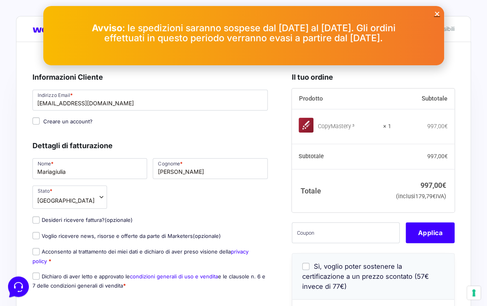
click at [435, 14] on icon "Close" at bounding box center [437, 14] width 6 height 6
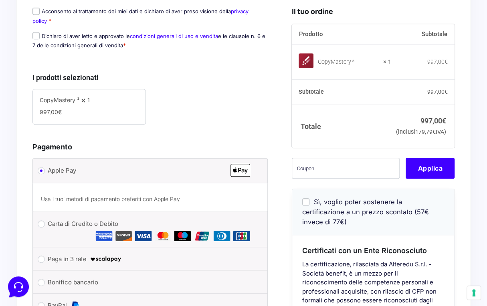
scroll to position [160, 0]
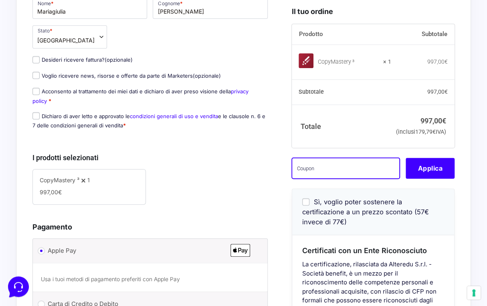
click at [312, 178] on input "text" at bounding box center [346, 168] width 108 height 21
paste input "sofia.drivas93@gmail.comcm3wlpro"
type input "sofia.drivas93@gmail.comcm3wlpro"
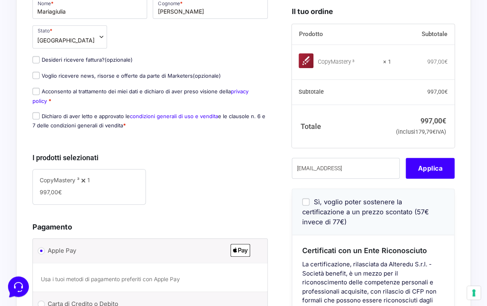
click at [428, 179] on button "Applica" at bounding box center [430, 168] width 49 height 21
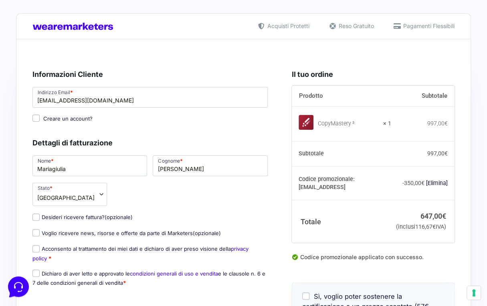
scroll to position [0, 0]
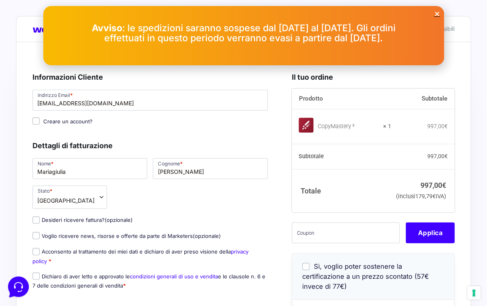
click at [436, 14] on icon "Close" at bounding box center [437, 14] width 6 height 6
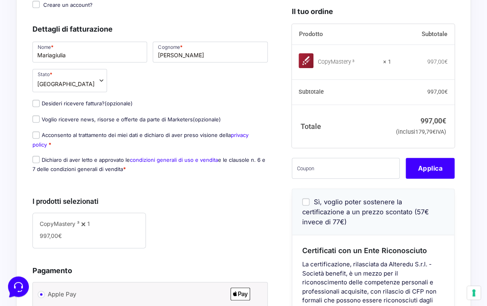
scroll to position [40, 0]
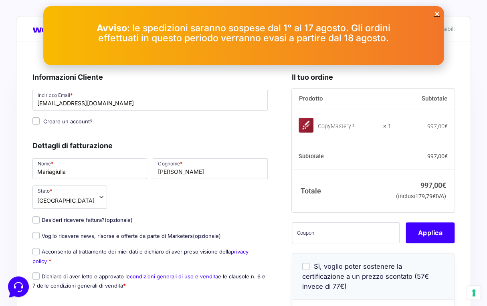
click at [437, 15] on icon "Close" at bounding box center [437, 14] width 6 height 6
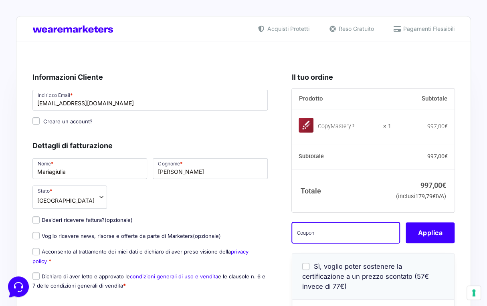
drag, startPoint x: 327, startPoint y: 249, endPoint x: 323, endPoint y: 257, distance: 8.8
click at [327, 243] on input "text" at bounding box center [346, 233] width 108 height 21
paste input "[EMAIL_ADDRESS]"
type input "sofia.drivas93@gmail.comcm3wlpro"
click at [424, 240] on button "Applica" at bounding box center [430, 233] width 49 height 21
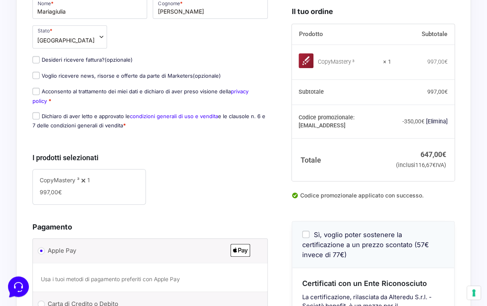
scroll to position [115, 0]
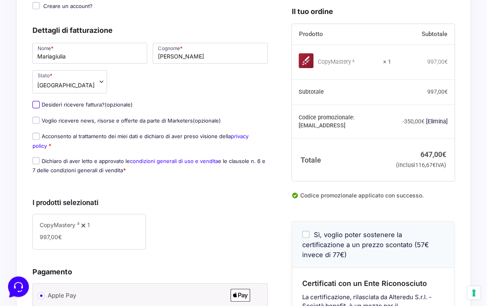
click at [37, 103] on input "Desideri ricevere fattura? (opzionale)" at bounding box center [35, 104] width 7 height 7
checkbox input "true"
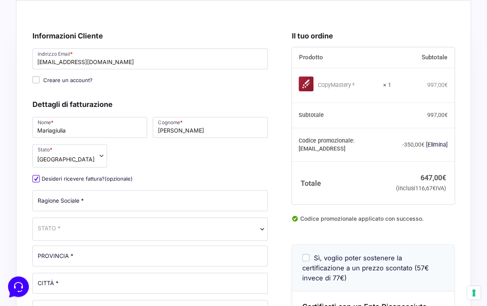
scroll to position [35, 0]
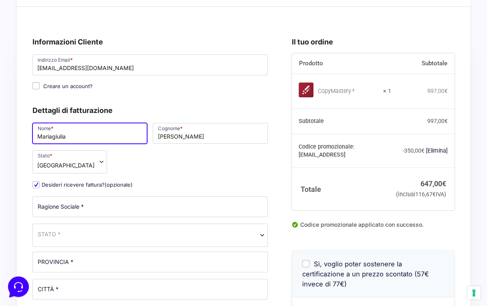
drag, startPoint x: 98, startPoint y: 136, endPoint x: -2, endPoint y: 136, distance: 99.8
type input "Sofia"
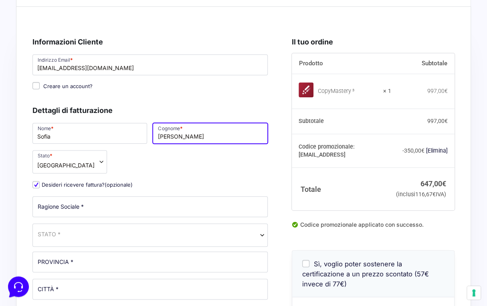
click at [197, 140] on input "[PERSON_NAME]" at bounding box center [210, 133] width 115 height 21
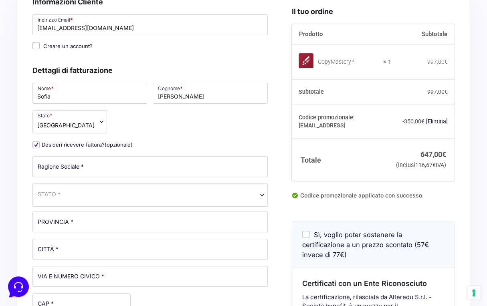
click at [157, 130] on div "Nome * Sofia Cognome * Drivas Stato * Seleziona un Paese/una regione… Afghanist…" at bounding box center [150, 288] width 241 height 412
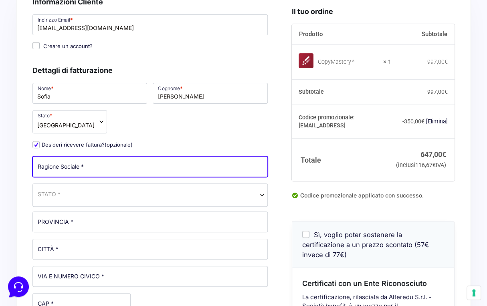
click at [130, 168] on input "Ragione Sociale *" at bounding box center [149, 166] width 235 height 21
type input "Sofia Drivas"
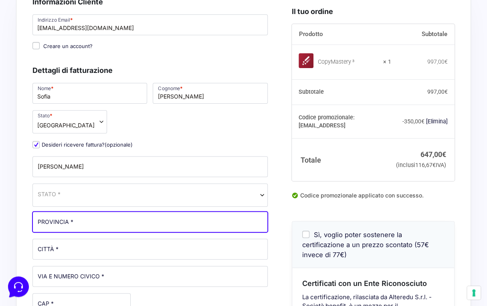
type input "Veneto"
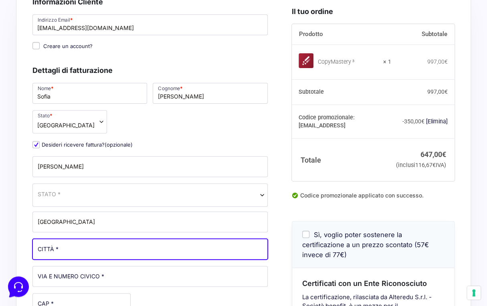
type input "Rubano"
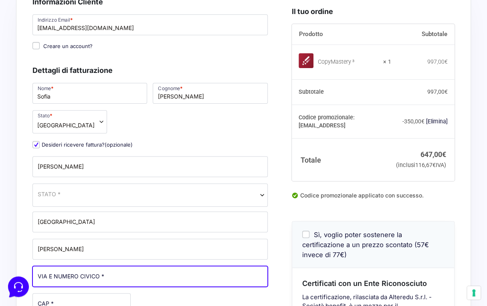
type input "Via Kennedy, 18"
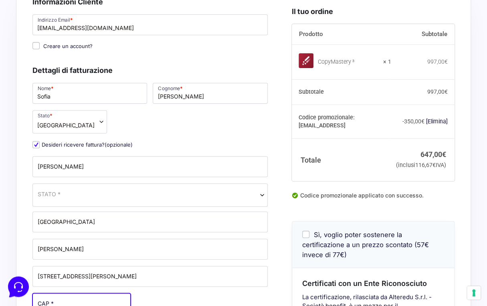
type input "35030"
type input "+393475464281"
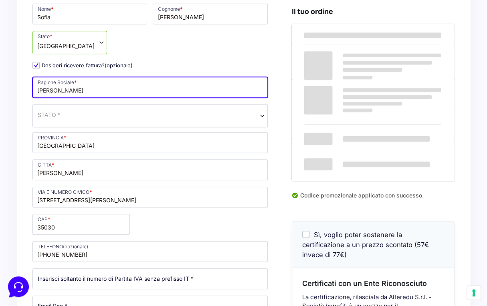
scroll to position [156, 0]
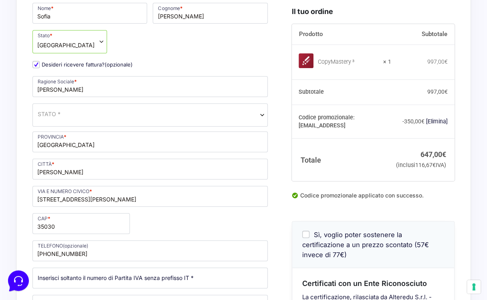
click at [135, 114] on span "STATO *" at bounding box center [150, 114] width 225 height 8
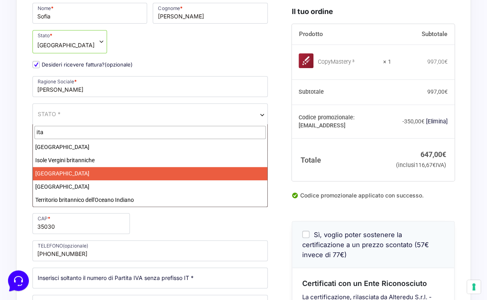
type input "ita"
select select "IT"
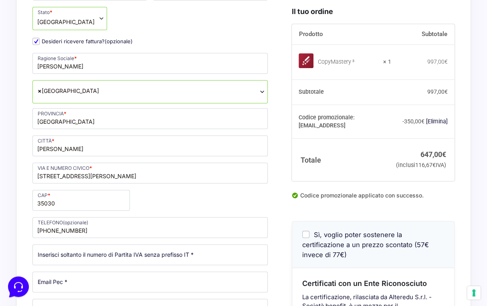
scroll to position [196, 0]
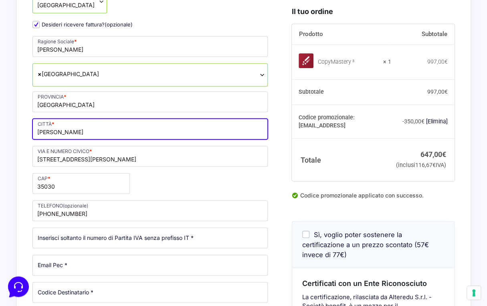
drag, startPoint x: 70, startPoint y: 134, endPoint x: 15, endPoint y: 133, distance: 54.5
click at [15, 133] on div "Acquisti Protetti Reso Gratuito Pagamenti Flessibili Riepilogo Ordine 647,00 € …" at bounding box center [243, 287] width 487 height 966
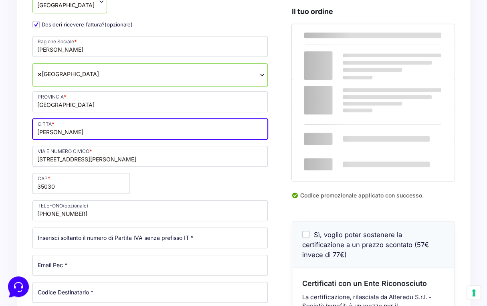
type input "Padova"
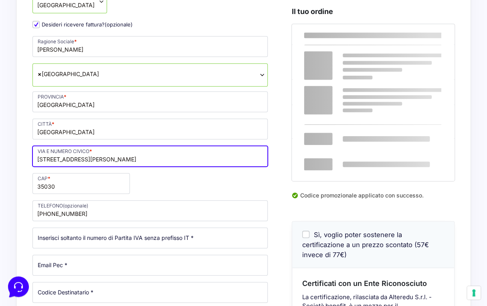
drag, startPoint x: 93, startPoint y: 158, endPoint x: 0, endPoint y: 157, distance: 93.0
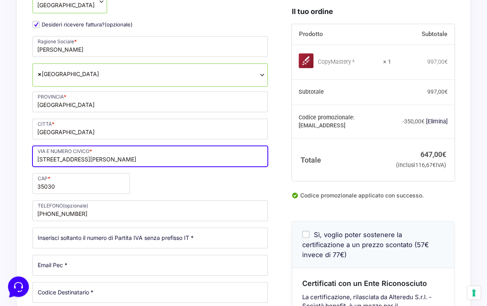
drag, startPoint x: 118, startPoint y: 158, endPoint x: 11, endPoint y: 159, distance: 106.7
click at [11, 159] on div "Acquisti Protetti Reso Gratuito Pagamenti Flessibili Riepilogo Ordine 647,00 € …" at bounding box center [243, 287] width 487 height 966
type input "v"
type input "Via Bracciolini, 9"
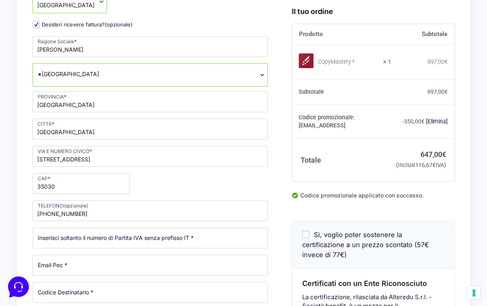
click at [234, 180] on div "Nome * Sofia Cognome * Drivas Stato * Seleziona un Paese/una regione… Afghanist…" at bounding box center [150, 168] width 241 height 412
click at [85, 188] on input "35030" at bounding box center [80, 183] width 97 height 21
type input "35124"
click at [194, 166] on p "VIA E NUMERO CIVICO * Via Bracciolini, 9" at bounding box center [150, 156] width 241 height 23
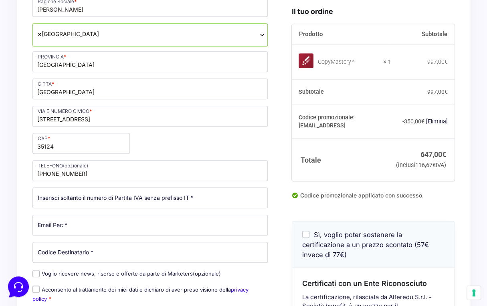
scroll to position [276, 0]
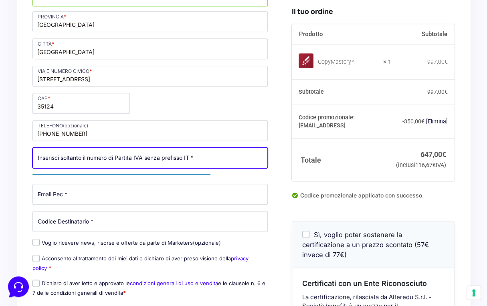
click at [214, 156] on input "Partita Iva *" at bounding box center [149, 158] width 235 height 21
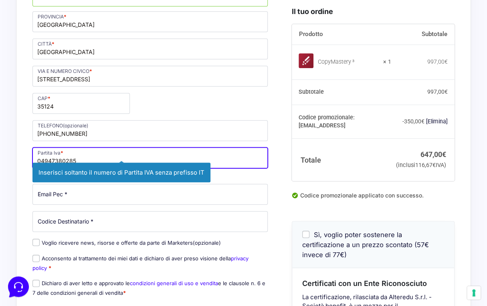
type input "04947380285"
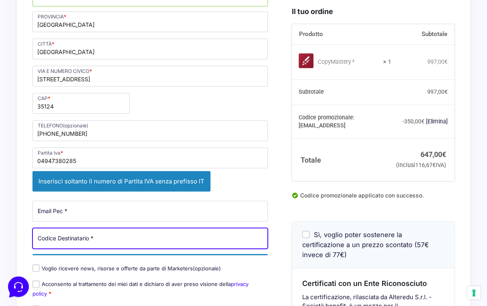
click at [158, 216] on div "Nome * Sofia Cognome * Drivas Stato * Seleziona un Paese/una regione… Afghanist…" at bounding box center [150, 104] width 241 height 447
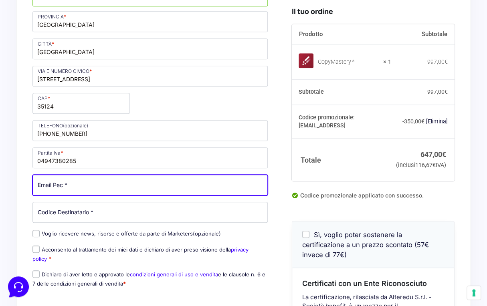
click at [140, 188] on input "Email Pec *" at bounding box center [149, 185] width 235 height 21
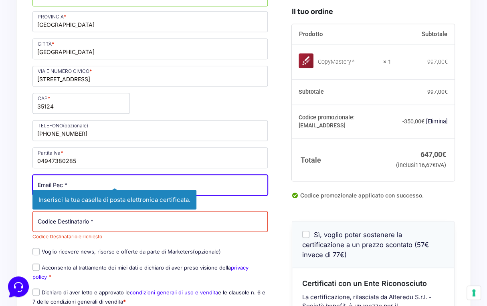
type input "[EMAIL_ADDRESS][DOMAIN_NAME]"
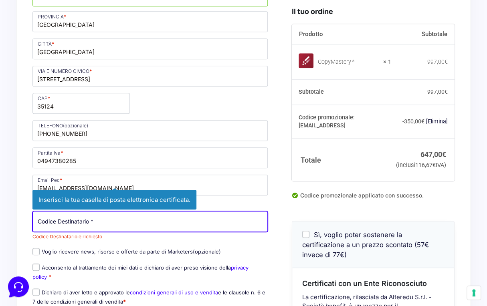
click at [156, 218] on input "Codice Destinatario *" at bounding box center [149, 221] width 235 height 21
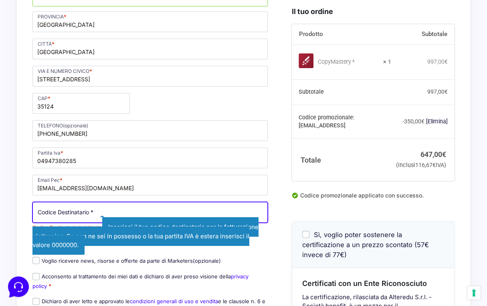
paste input "M5UXCR1"
type input "M5UXCR1"
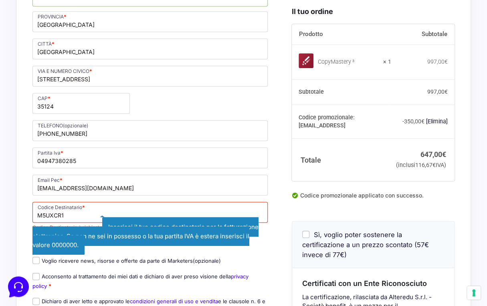
click at [277, 198] on div "Informazioni Cliente Hai già un account? Accedi Indirizzo Email * sofia.drivas9…" at bounding box center [158, 221] width 253 height 869
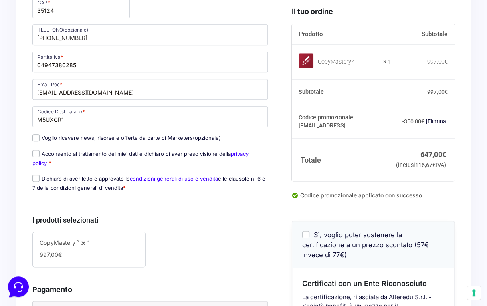
scroll to position [396, 0]
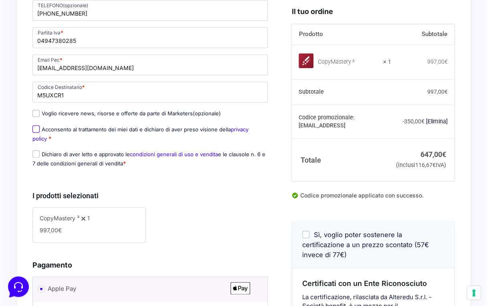
click at [36, 126] on input "Acconsento al trattamento dei miei dati e dichiaro di aver preso visione della …" at bounding box center [35, 129] width 7 height 7
checkbox input "true"
click at [36, 151] on input "Dichiaro di aver letto e approvato le condizioni generali di uso e vendita e le…" at bounding box center [35, 153] width 7 height 7
checkbox input "true"
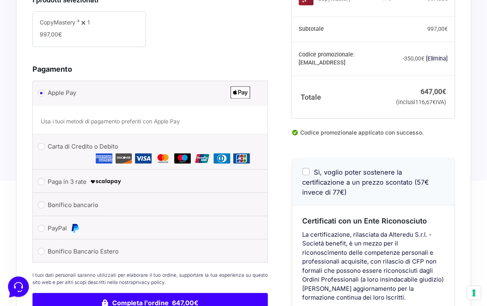
scroll to position [597, 0]
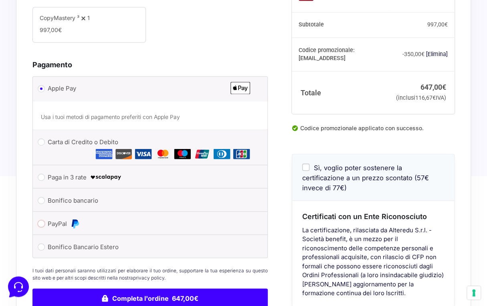
click at [40, 220] on input "PayPal" at bounding box center [41, 223] width 7 height 7
radio input "true"
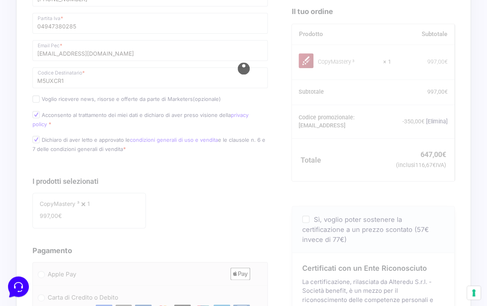
scroll to position [401, 0]
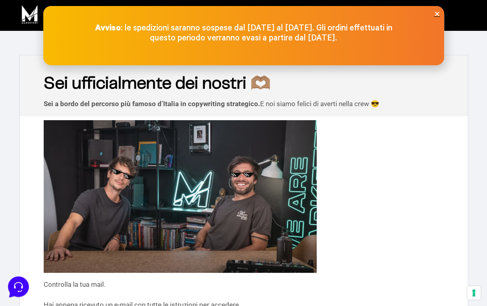
click at [436, 15] on icon "Close" at bounding box center [437, 14] width 6 height 6
